Goal: Check status: Check status

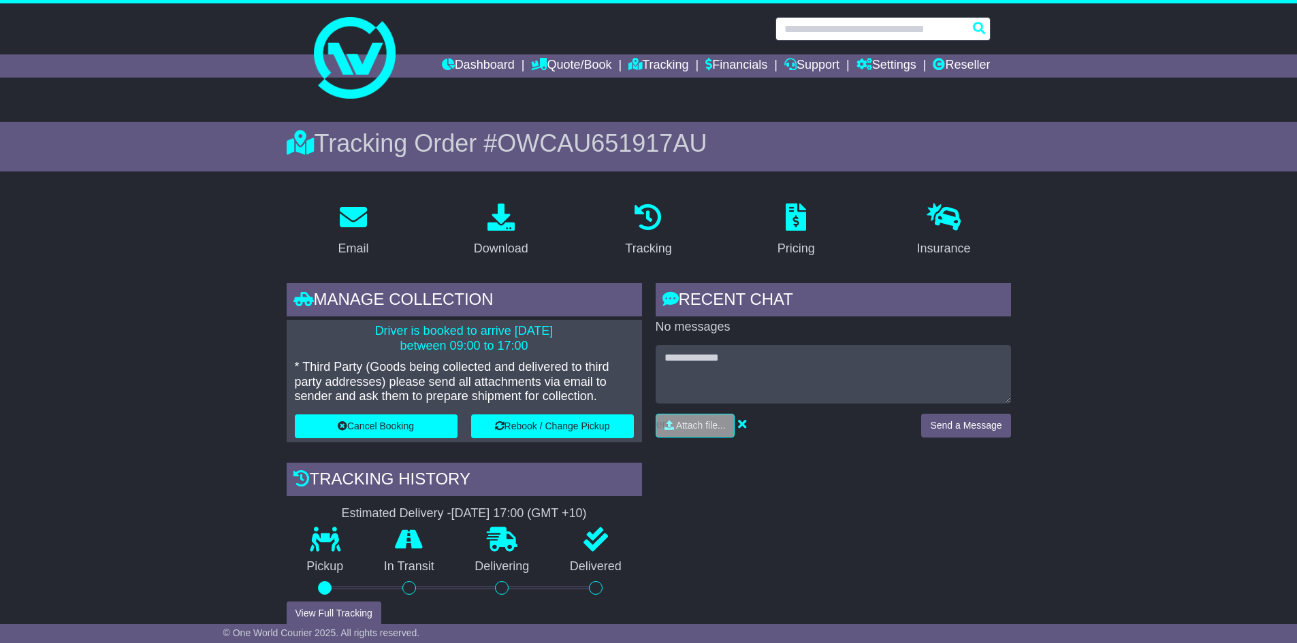
click at [849, 27] on input "text" at bounding box center [882, 29] width 215 height 24
paste input "**********"
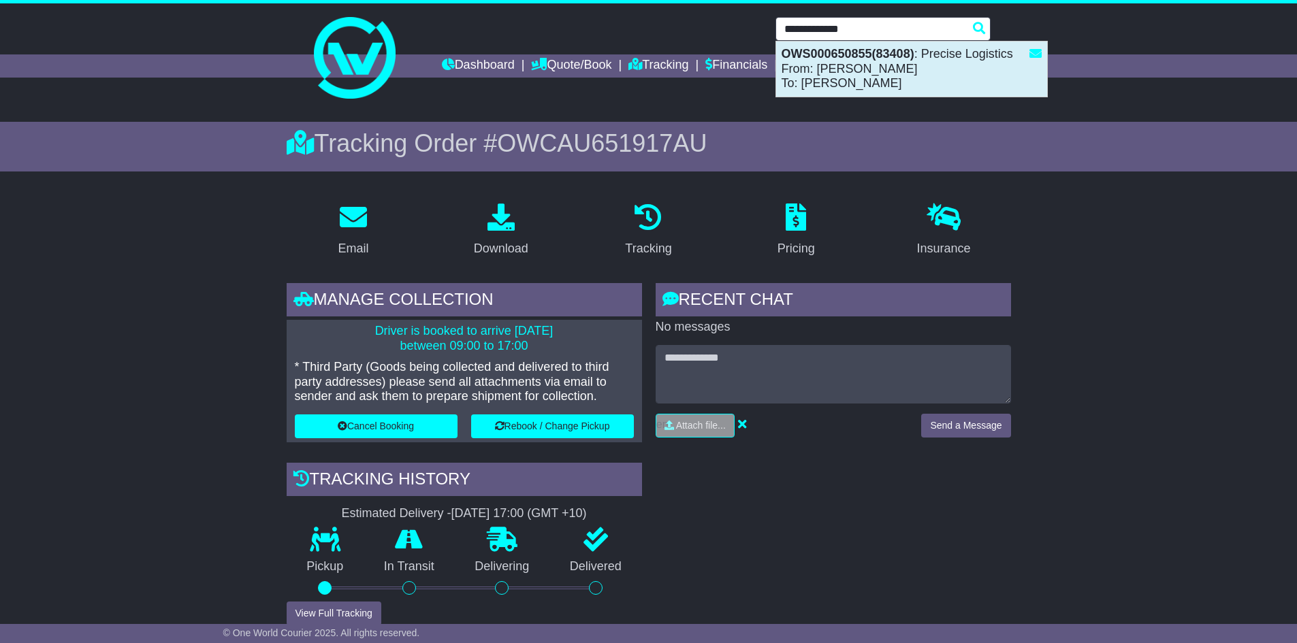
click at [849, 74] on div "OWS000650855(83408) : Precise Logistics From: [PERSON_NAME]: [PERSON_NAME]" at bounding box center [911, 69] width 271 height 55
type input "**********"
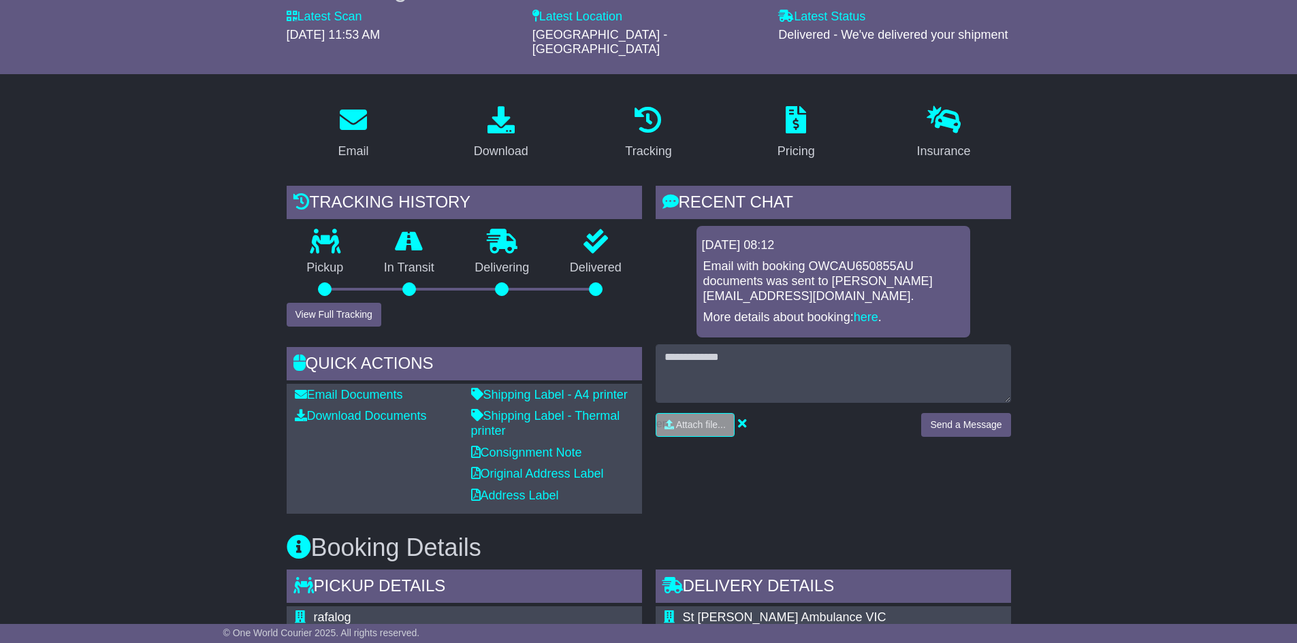
scroll to position [204, 0]
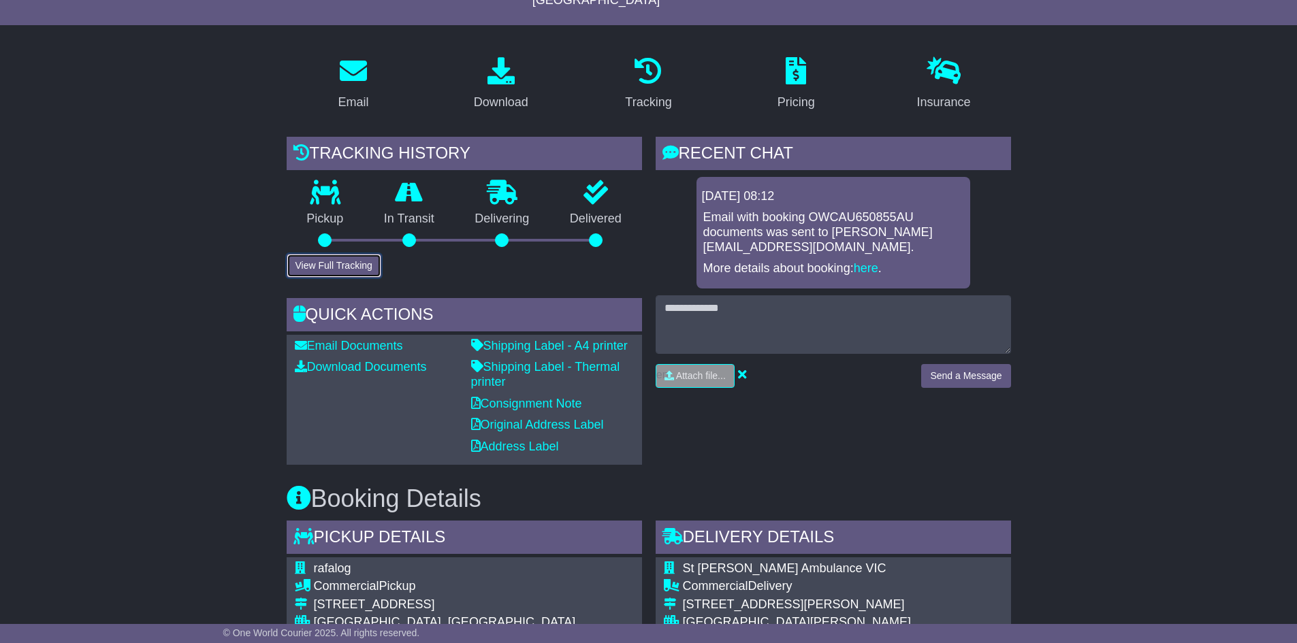
click at [349, 254] on button "View Full Tracking" at bounding box center [334, 266] width 95 height 24
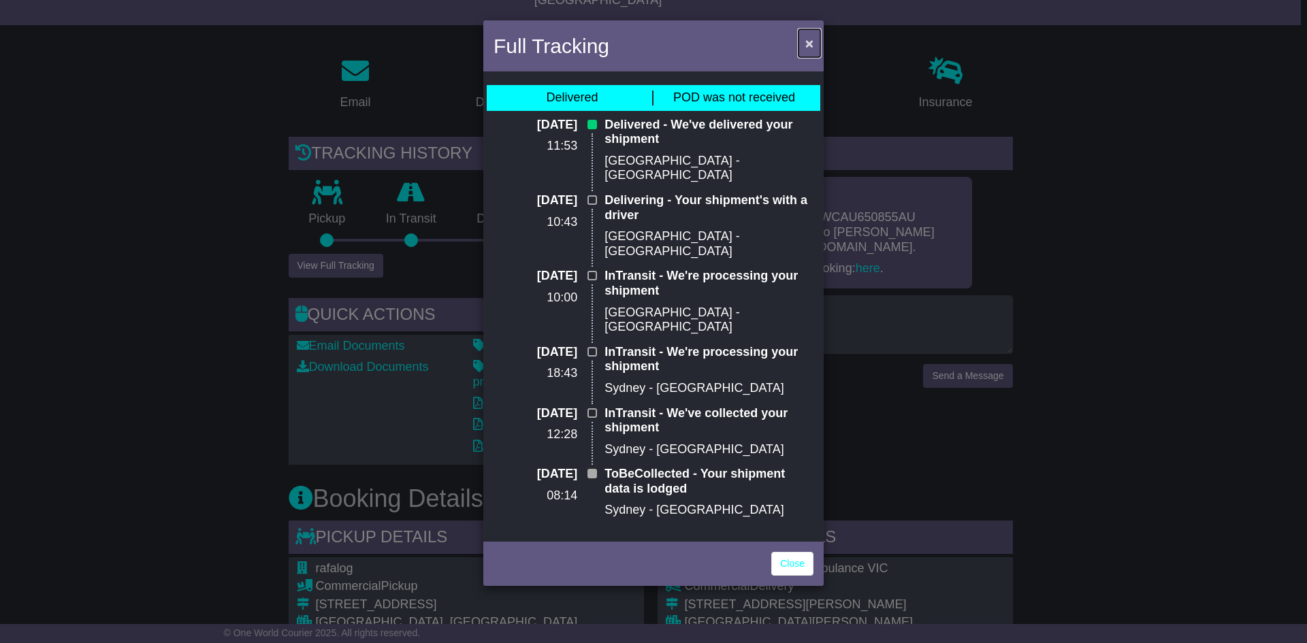
click at [807, 42] on span "×" at bounding box center [809, 43] width 8 height 16
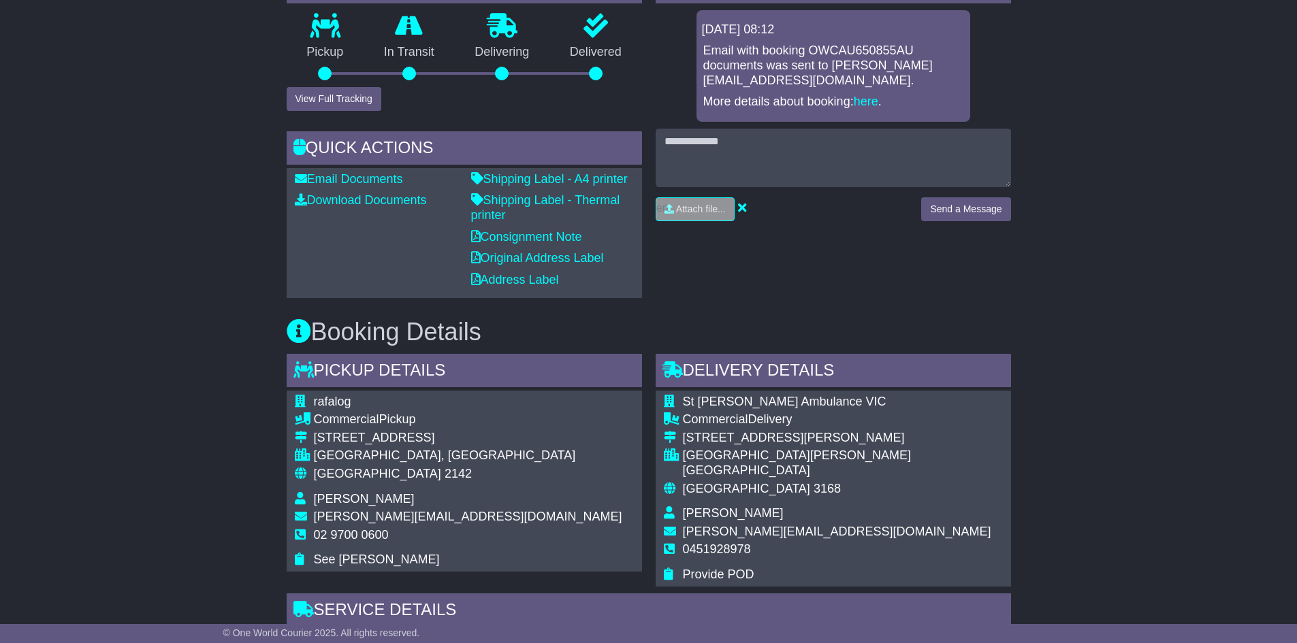
scroll to position [613, 0]
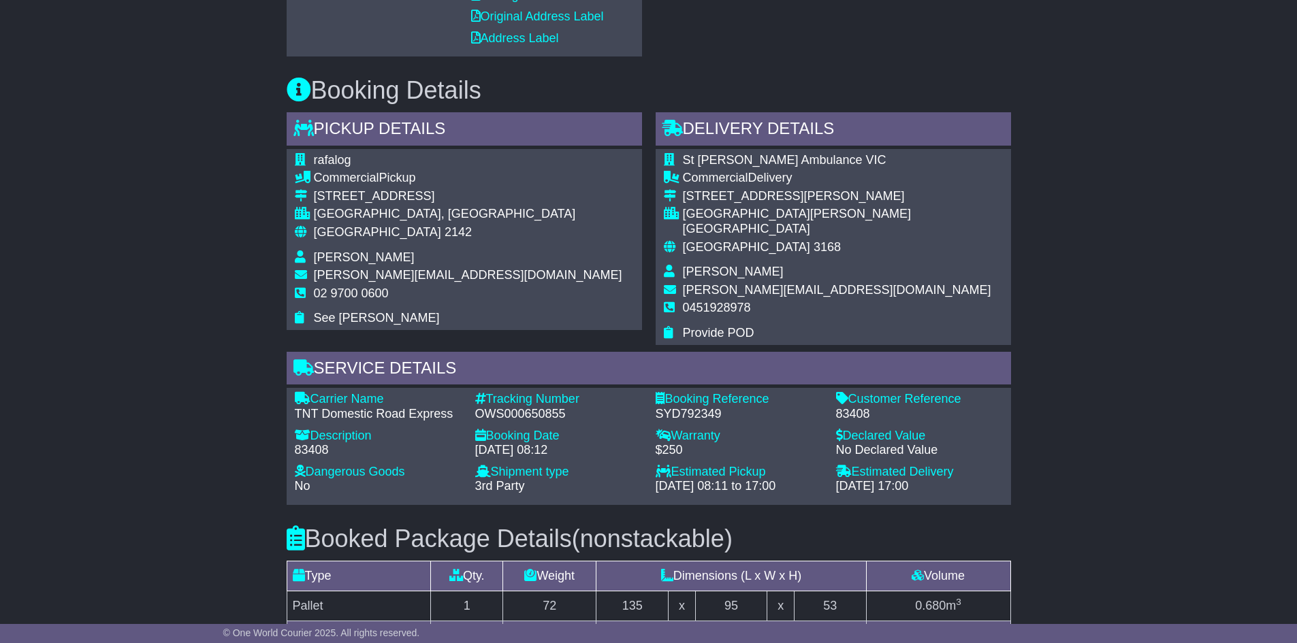
click at [527, 407] on div "OWS000650855" at bounding box center [558, 414] width 167 height 15
copy div "OWS000650855"
click at [860, 407] on div "83408" at bounding box center [919, 414] width 167 height 15
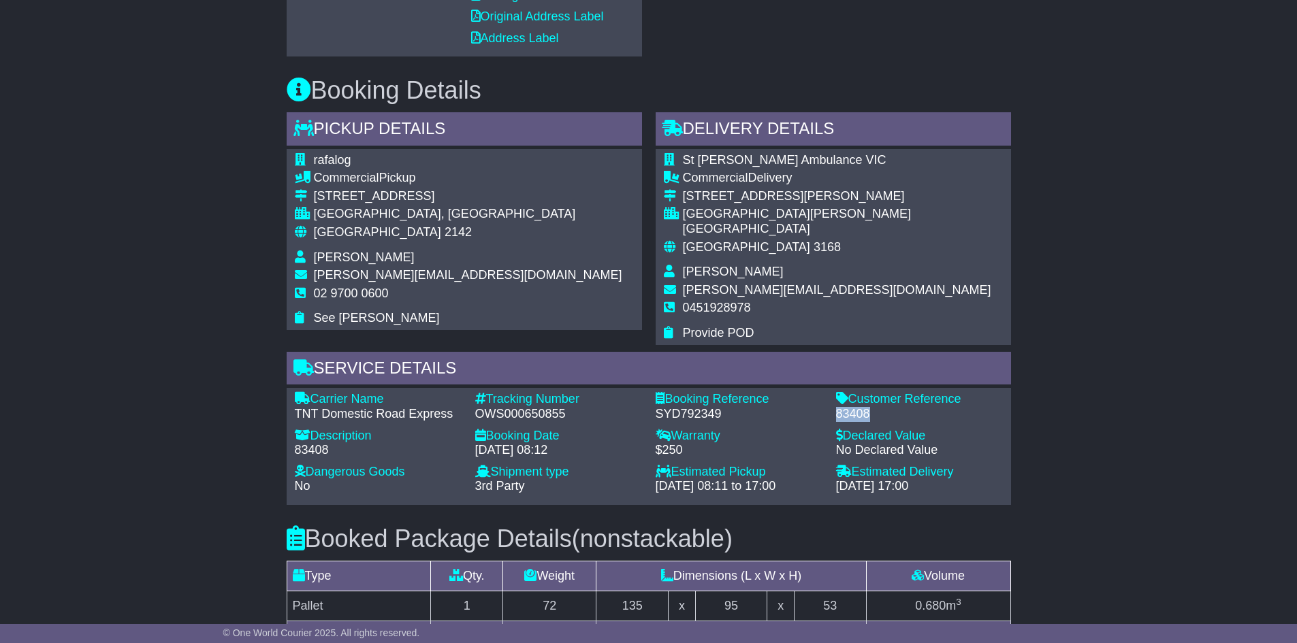
copy div "83408"
